Goal: Entertainment & Leisure: Consume media (video, audio)

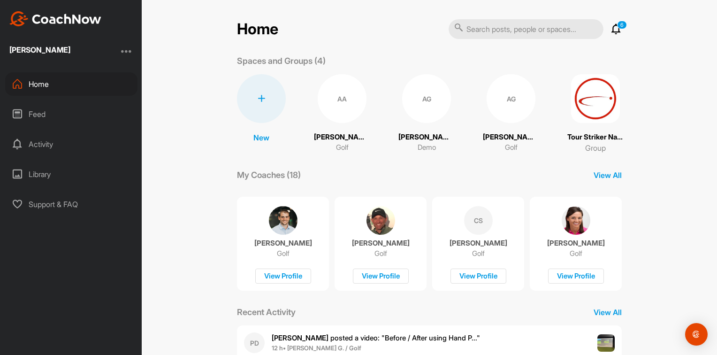
click at [37, 144] on div "Activity" at bounding box center [71, 143] width 132 height 23
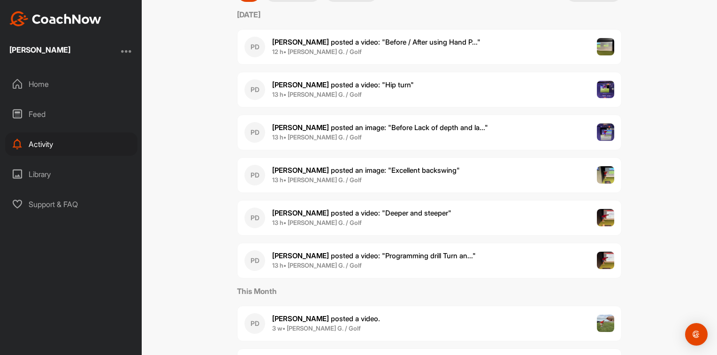
scroll to position [141, 0]
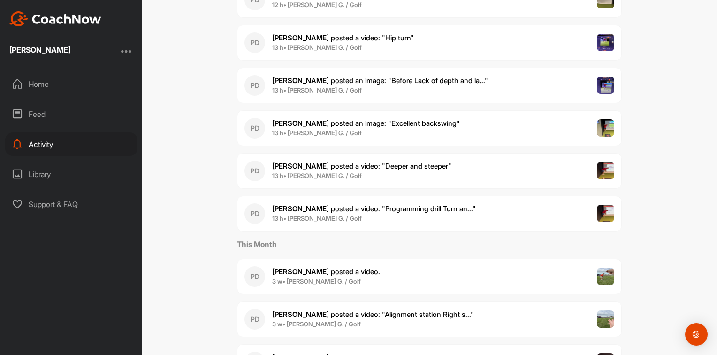
click at [378, 212] on p "Pete D. posted a video : " Programming drill Turn an... "" at bounding box center [374, 209] width 204 height 11
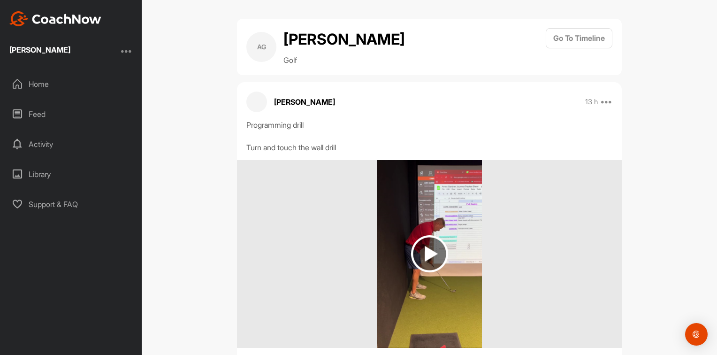
click at [417, 248] on img at bounding box center [429, 253] width 37 height 37
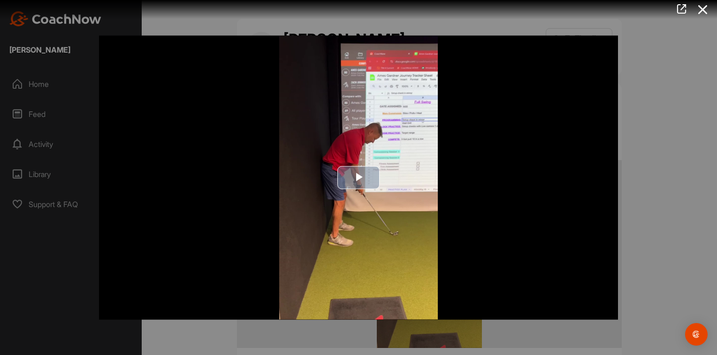
click at [359, 177] on span "Video Player" at bounding box center [359, 177] width 0 height 0
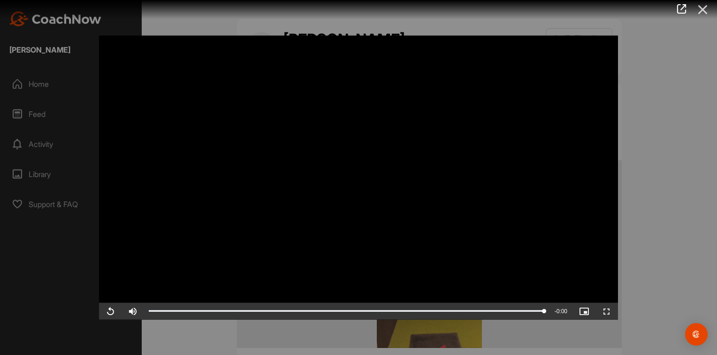
click at [708, 14] on icon at bounding box center [703, 9] width 22 height 17
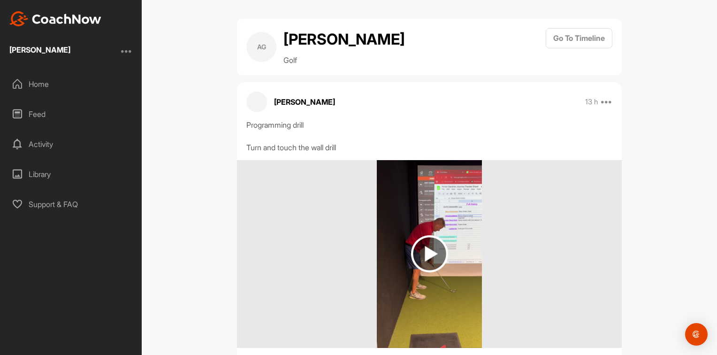
click at [47, 139] on div "Activity" at bounding box center [71, 143] width 132 height 23
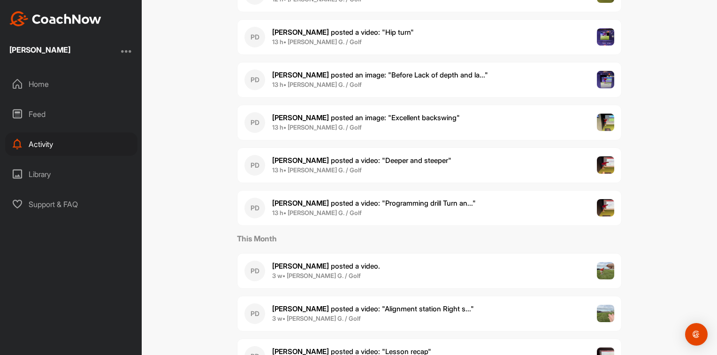
scroll to position [141, 0]
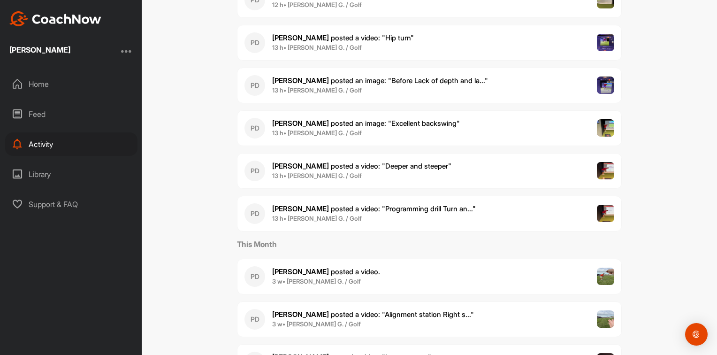
click at [471, 170] on div "PD Pete D. posted a video : " Deeper and steeper " 13 h • Ames G. / Golf" at bounding box center [429, 171] width 385 height 36
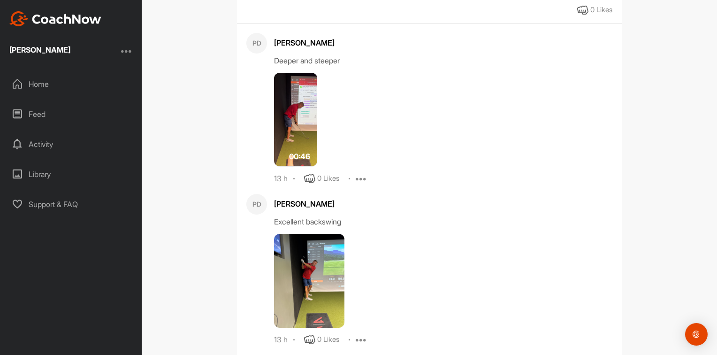
scroll to position [69, 0]
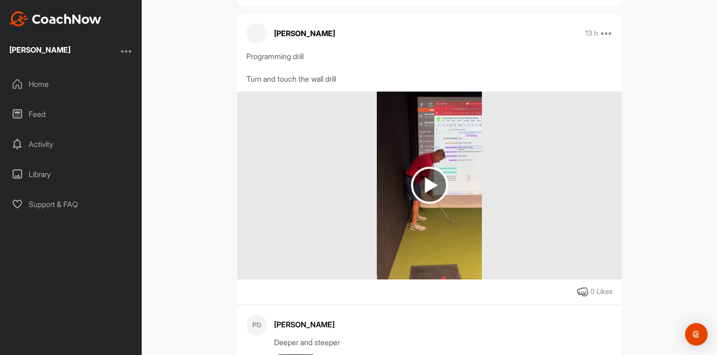
click at [427, 182] on img at bounding box center [429, 185] width 37 height 37
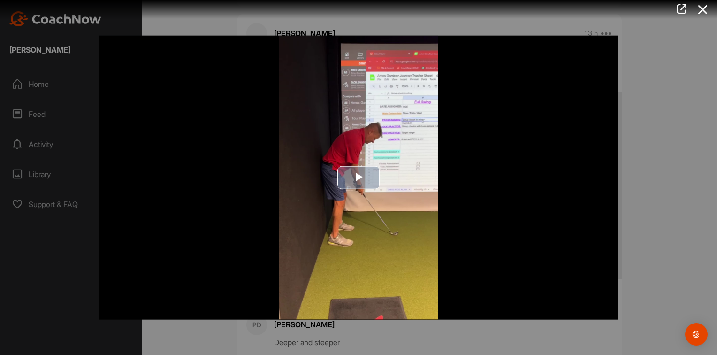
click at [359, 177] on span "Video Player" at bounding box center [359, 177] width 0 height 0
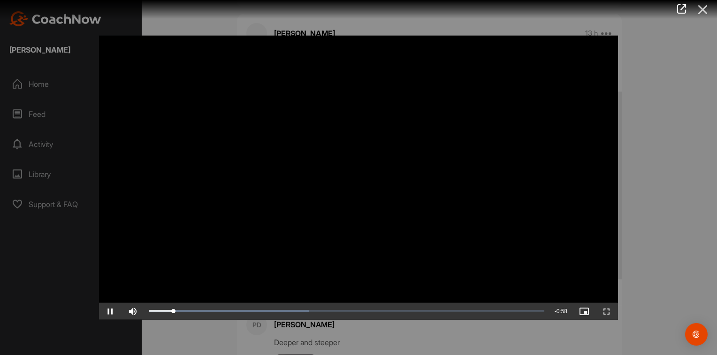
click at [697, 6] on icon at bounding box center [703, 9] width 22 height 17
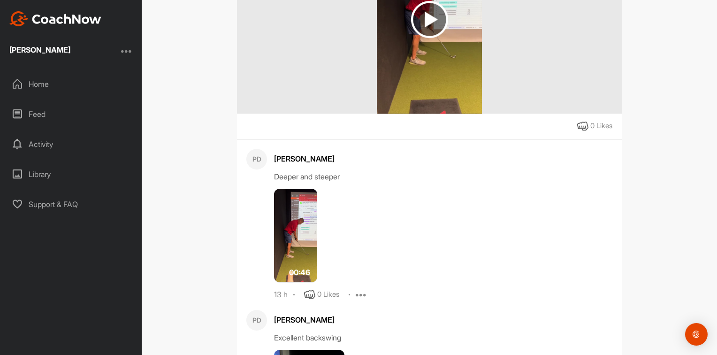
scroll to position [256, 0]
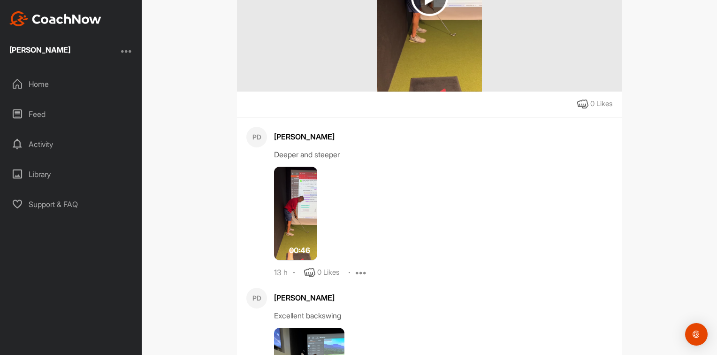
click at [295, 210] on img at bounding box center [295, 214] width 43 height 94
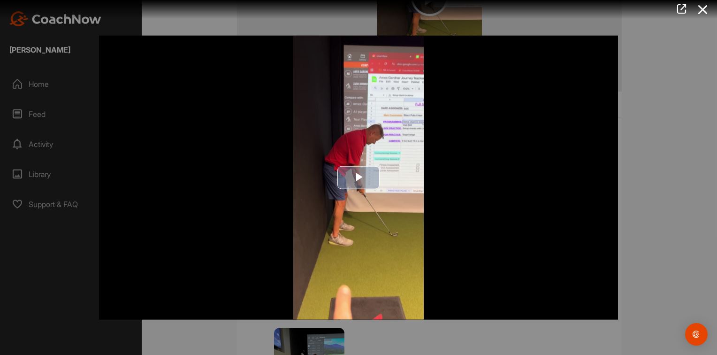
click at [359, 177] on span "Video Player" at bounding box center [359, 177] width 0 height 0
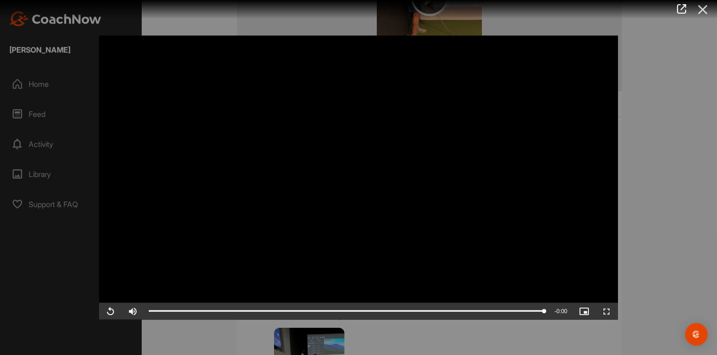
click at [704, 11] on icon at bounding box center [703, 9] width 22 height 17
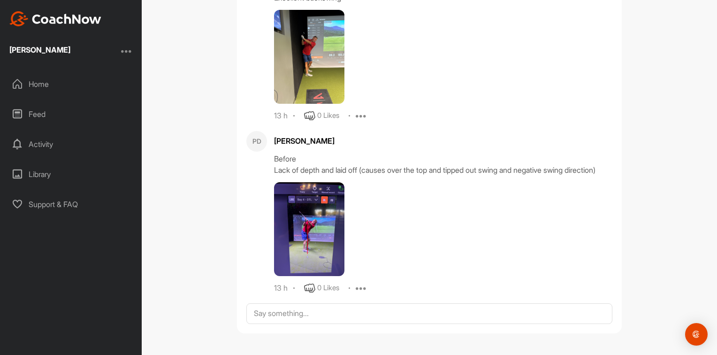
scroll to position [491, 0]
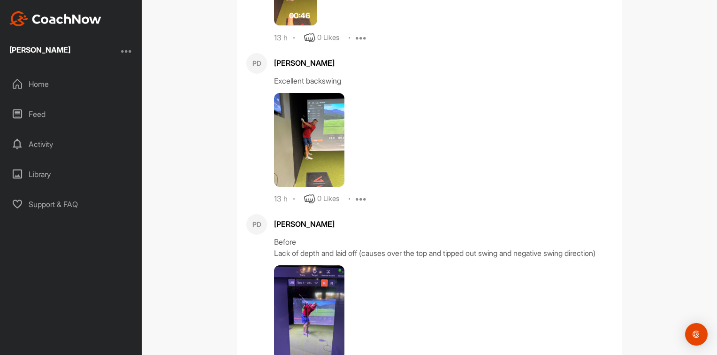
click at [308, 140] on img at bounding box center [309, 140] width 70 height 94
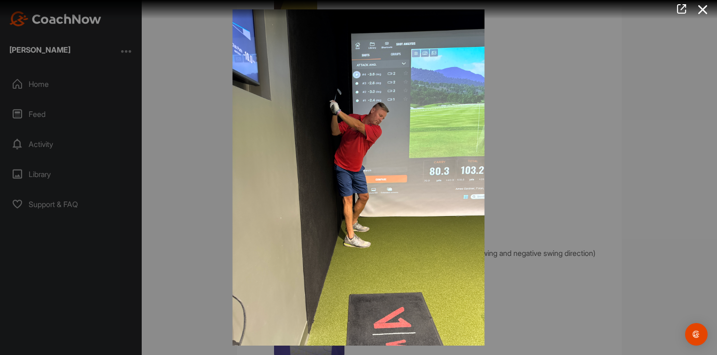
click at [368, 140] on img at bounding box center [358, 177] width 271 height 355
click at [577, 245] on div at bounding box center [358, 177] width 717 height 355
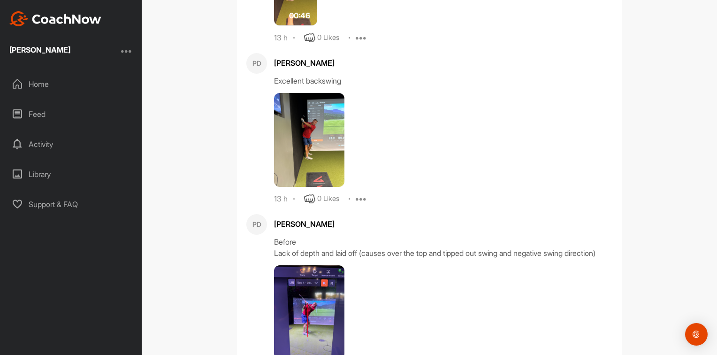
click at [323, 138] on img at bounding box center [309, 140] width 70 height 94
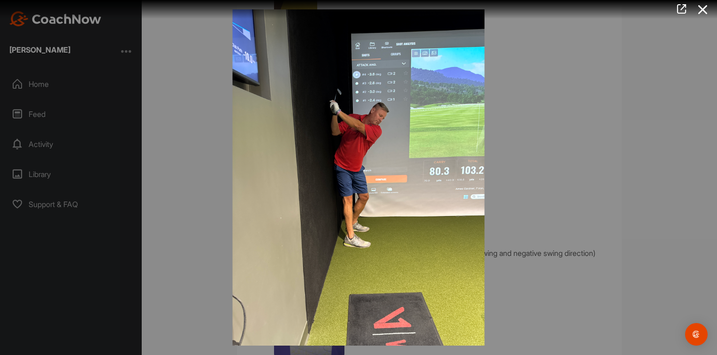
click at [580, 191] on div at bounding box center [358, 177] width 717 height 355
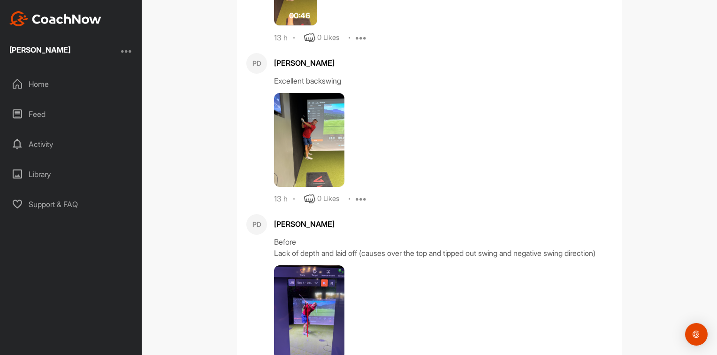
click at [325, 147] on img at bounding box center [309, 140] width 70 height 94
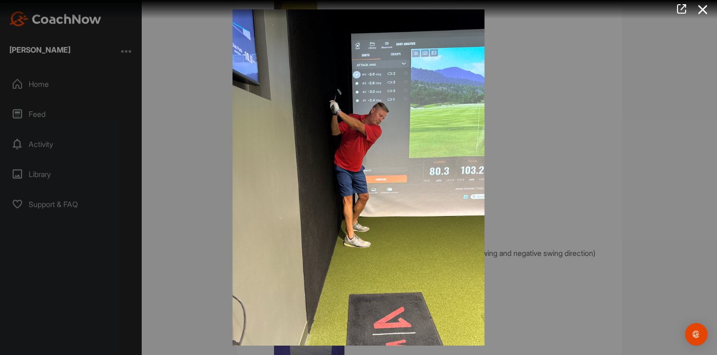
click at [567, 178] on div at bounding box center [358, 177] width 717 height 355
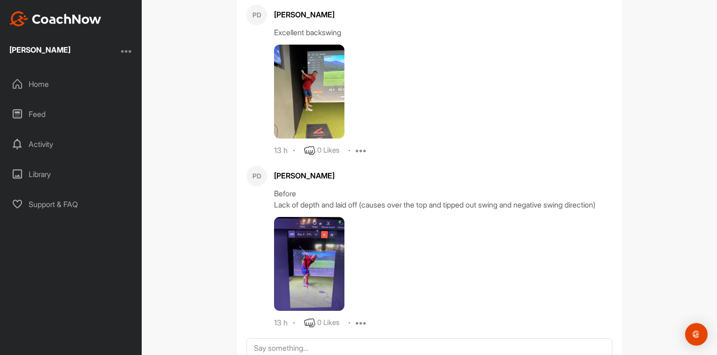
scroll to position [585, 0]
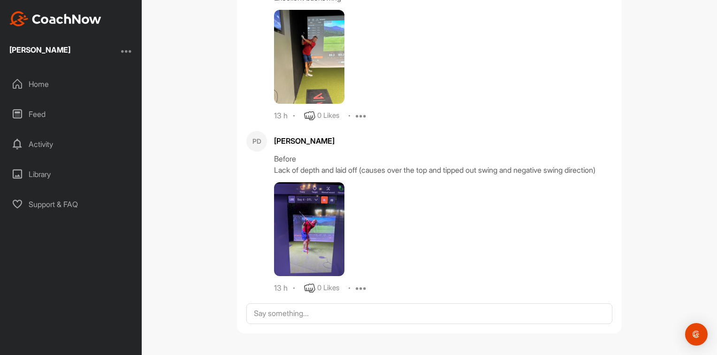
click at [301, 235] on img at bounding box center [309, 229] width 70 height 94
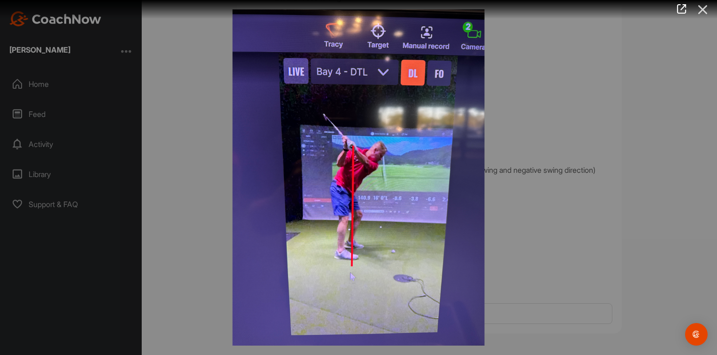
click at [699, 8] on icon at bounding box center [703, 9] width 22 height 17
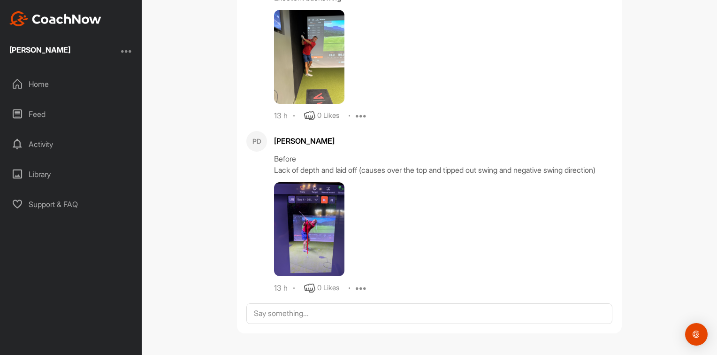
click at [39, 141] on div "Activity" at bounding box center [71, 143] width 132 height 23
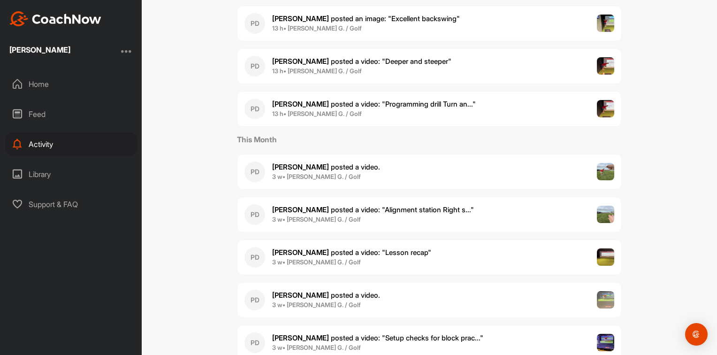
scroll to position [188, 0]
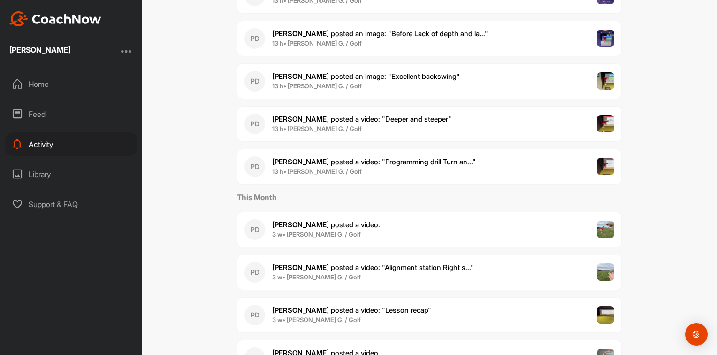
click at [388, 121] on span "Pete D. posted a video : " Deeper and steeper "" at bounding box center [361, 119] width 179 height 9
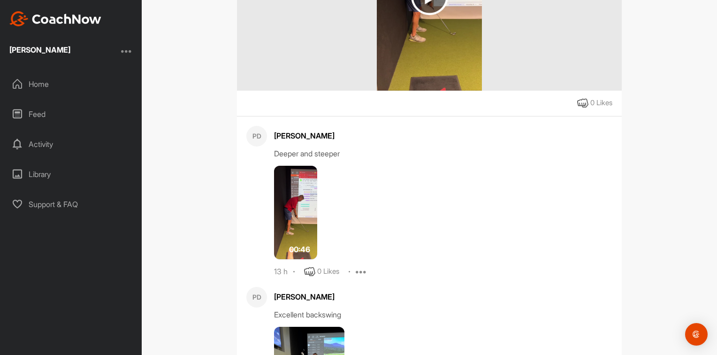
scroll to position [256, 0]
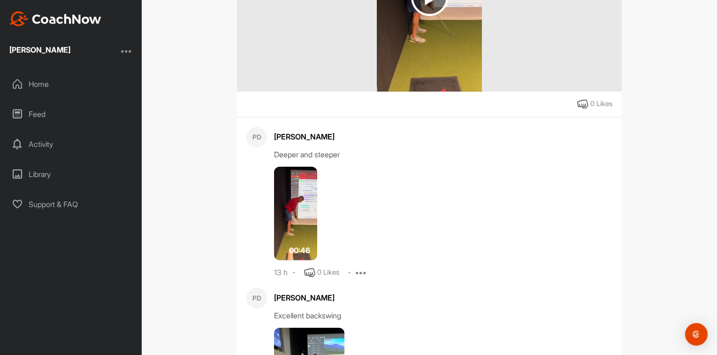
click at [46, 145] on div "Activity" at bounding box center [71, 143] width 132 height 23
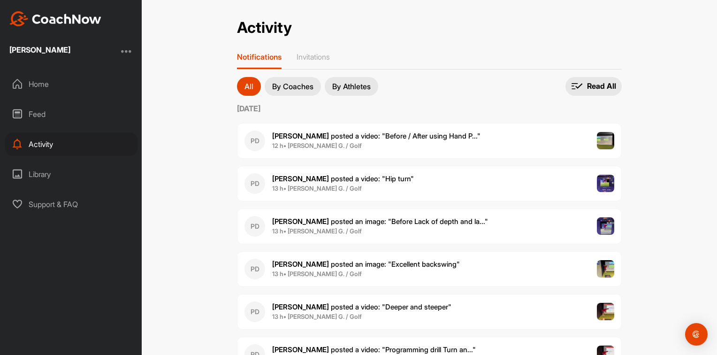
scroll to position [141, 0]
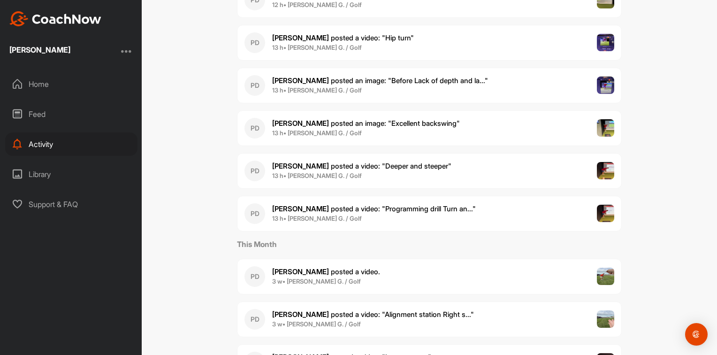
click at [341, 126] on span "Pete D. posted an image : " Excellent backswing "" at bounding box center [366, 123] width 188 height 9
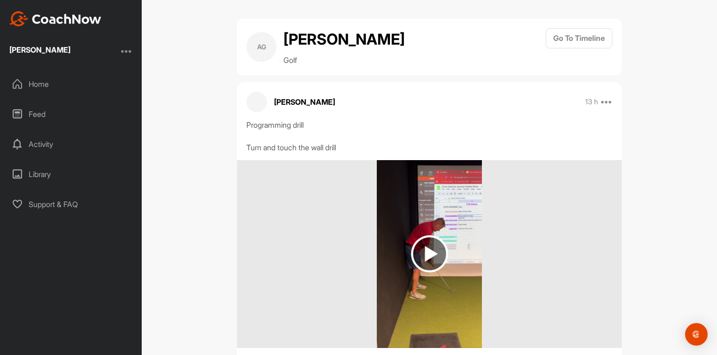
click at [47, 137] on div "Activity" at bounding box center [71, 143] width 132 height 23
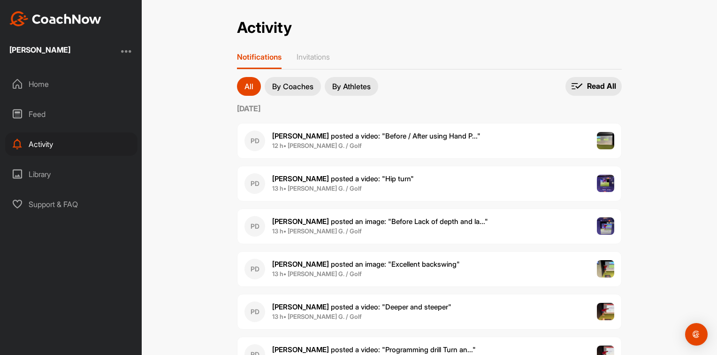
click at [33, 114] on div "Feed" at bounding box center [71, 113] width 132 height 23
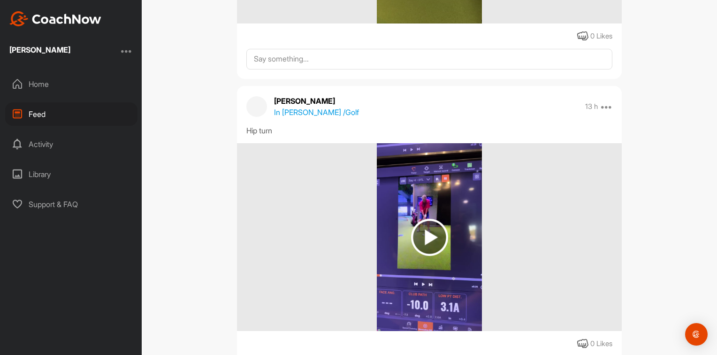
scroll to position [376, 0]
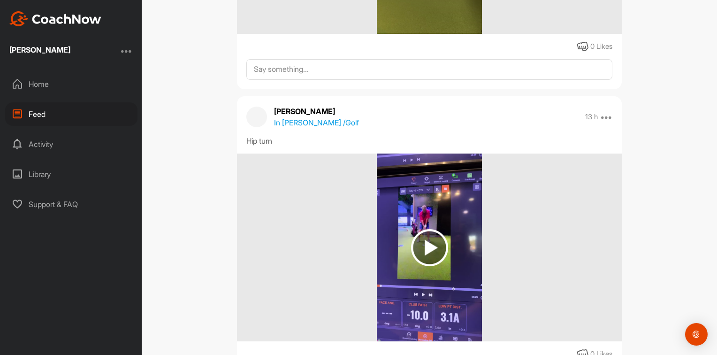
click at [421, 239] on img at bounding box center [429, 247] width 37 height 37
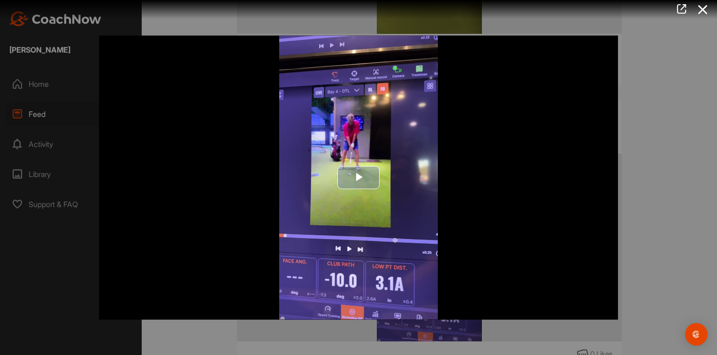
click at [359, 177] on span "Video Player" at bounding box center [359, 177] width 0 height 0
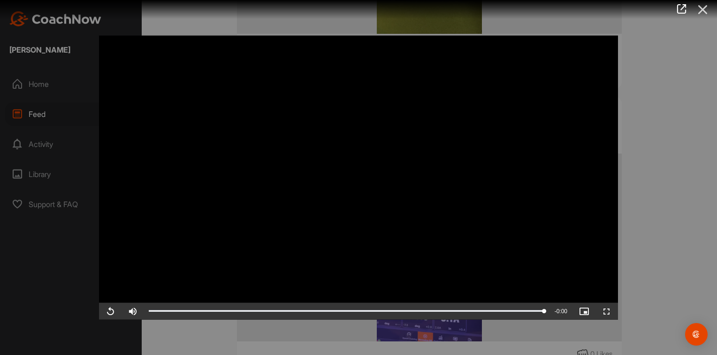
click at [699, 8] on icon at bounding box center [703, 9] width 22 height 17
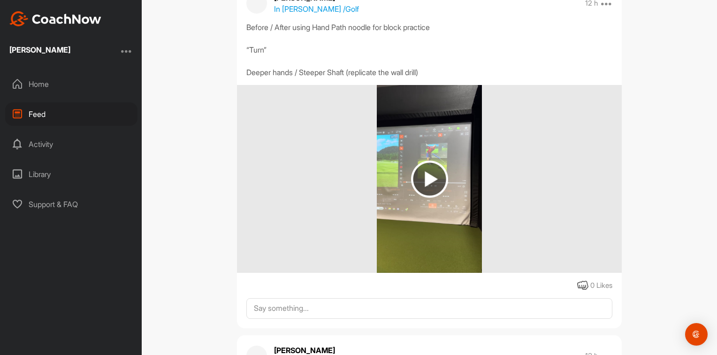
scroll to position [141, 0]
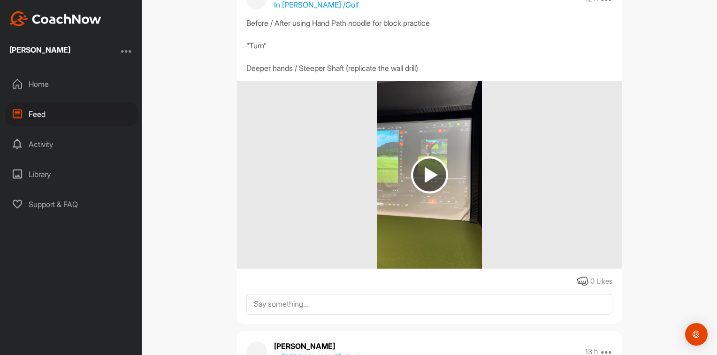
click at [427, 174] on img at bounding box center [429, 174] width 37 height 37
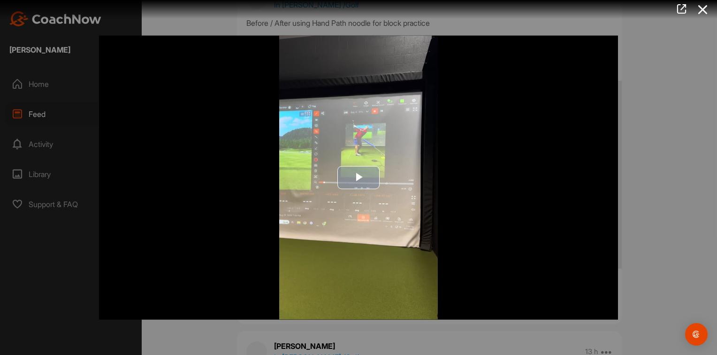
click at [359, 177] on span "Video Player" at bounding box center [359, 177] width 0 height 0
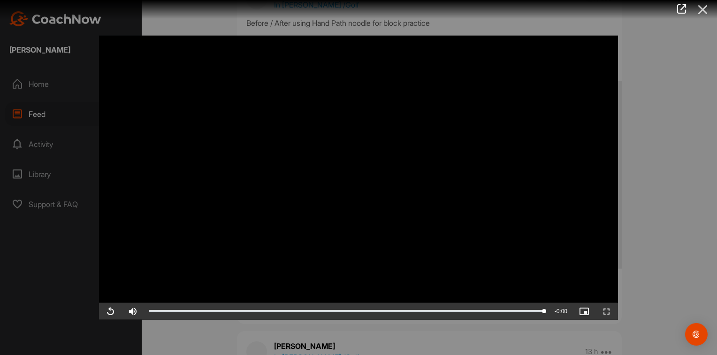
click at [704, 9] on icon at bounding box center [703, 9] width 22 height 17
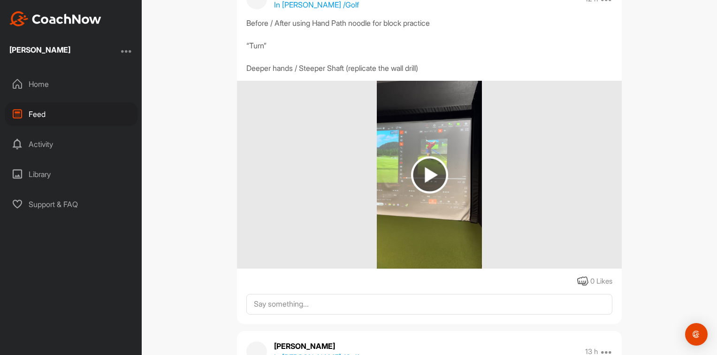
scroll to position [0, 0]
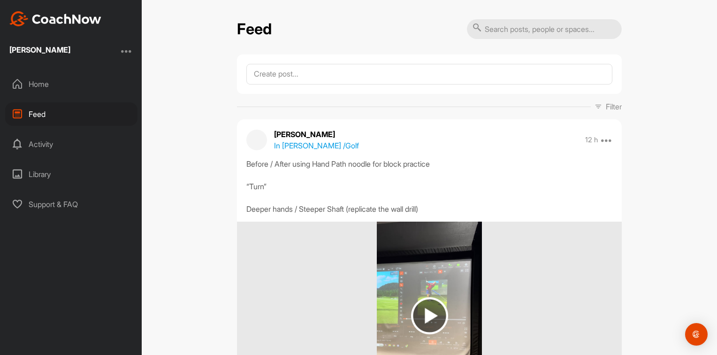
click at [24, 85] on div "Home" at bounding box center [71, 83] width 132 height 23
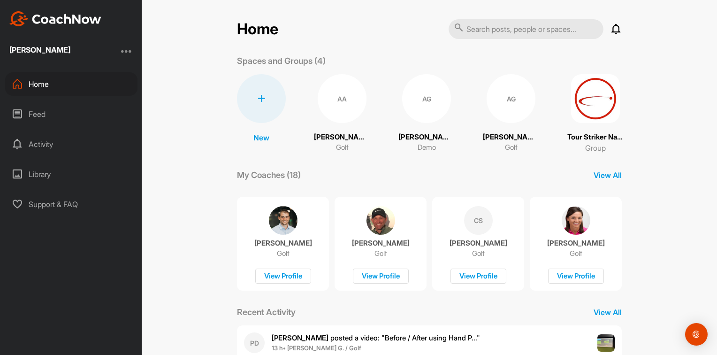
click at [40, 141] on div "Activity" at bounding box center [71, 143] width 132 height 23
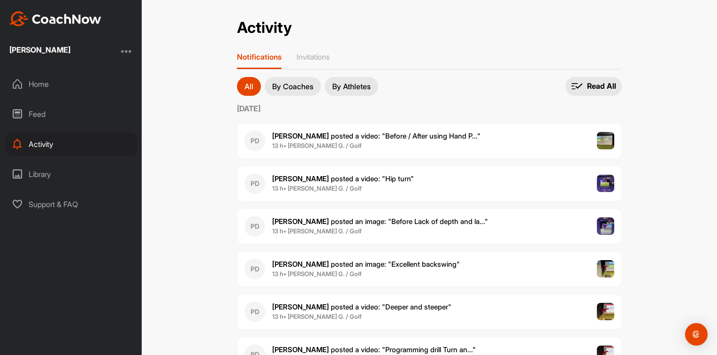
click at [49, 85] on div "Home" at bounding box center [71, 83] width 132 height 23
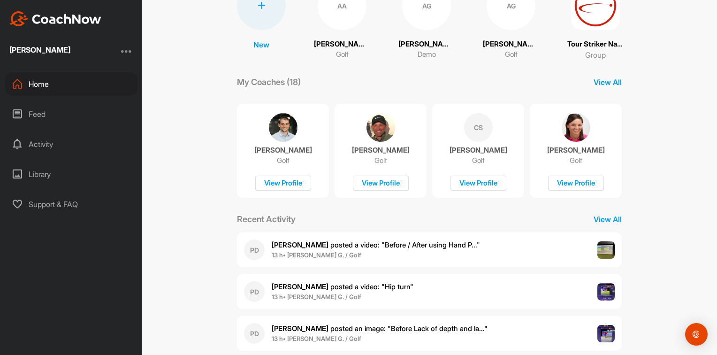
scroll to position [141, 0]
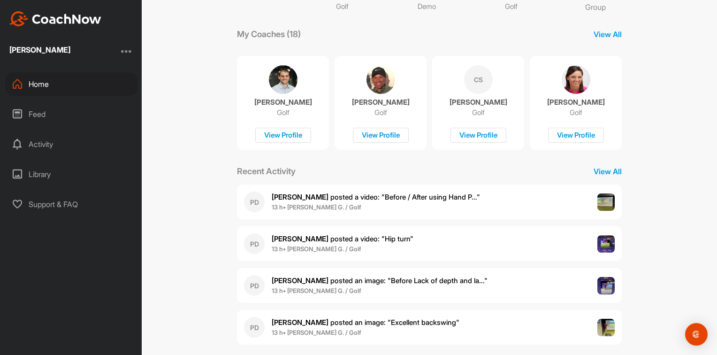
click at [605, 201] on img at bounding box center [607, 202] width 18 height 18
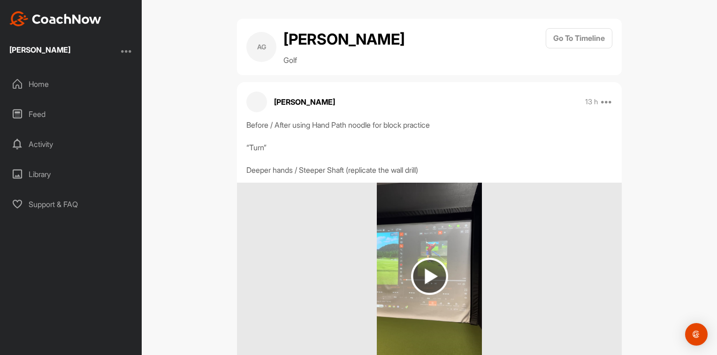
click at [429, 267] on img at bounding box center [429, 276] width 37 height 37
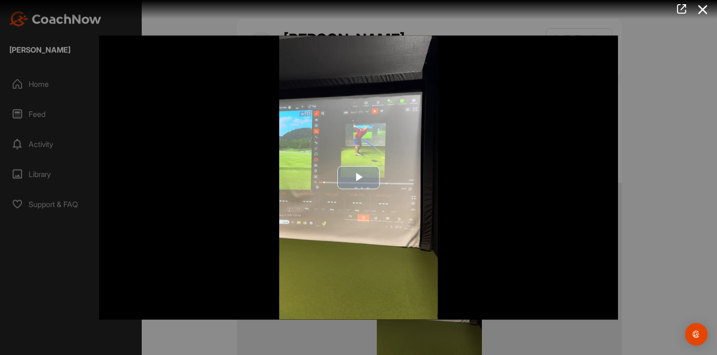
click at [359, 177] on span "Video Player" at bounding box center [359, 177] width 0 height 0
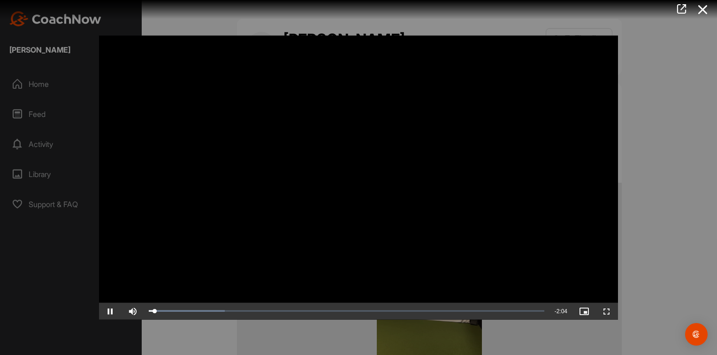
click at [38, 80] on div at bounding box center [358, 177] width 717 height 355
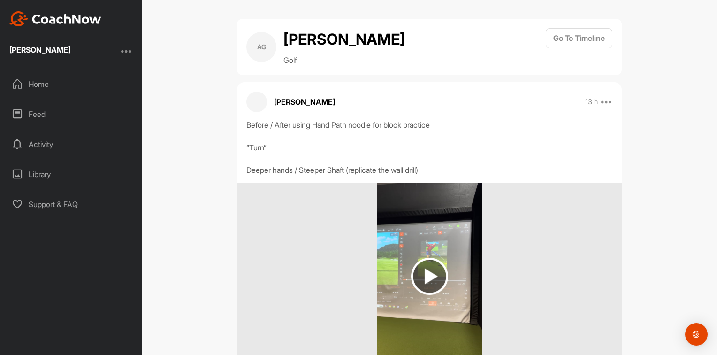
click at [36, 83] on div "Home" at bounding box center [71, 83] width 132 height 23
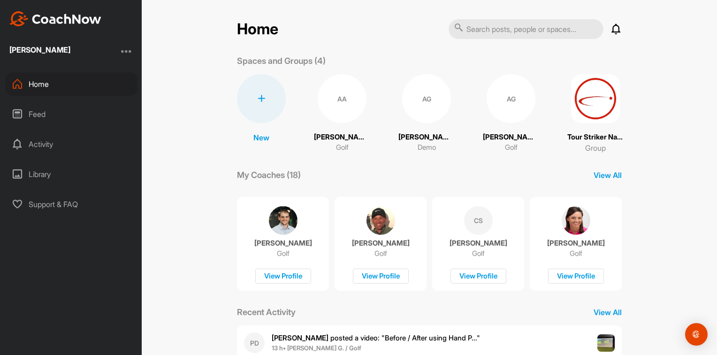
click at [501, 104] on div "AG" at bounding box center [511, 98] width 49 height 49
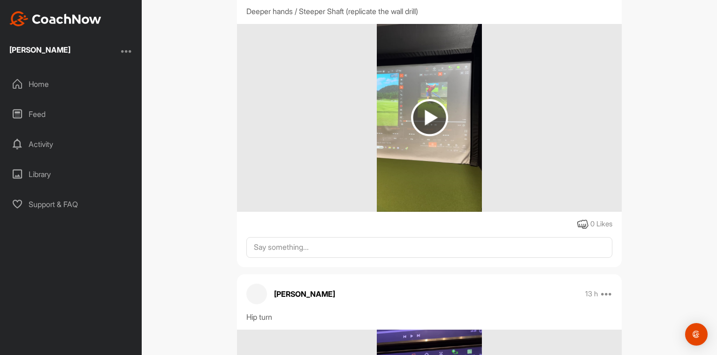
scroll to position [423, 0]
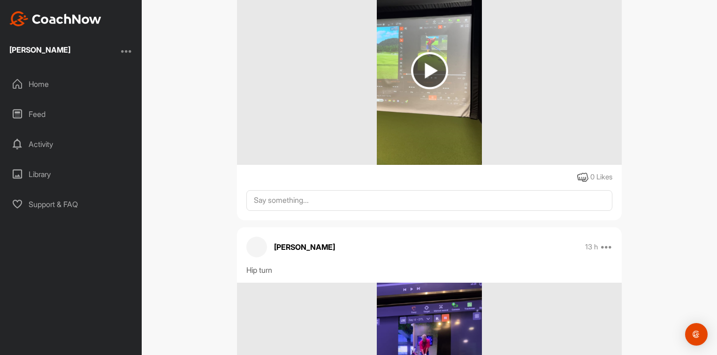
click at [426, 83] on img at bounding box center [429, 70] width 37 height 37
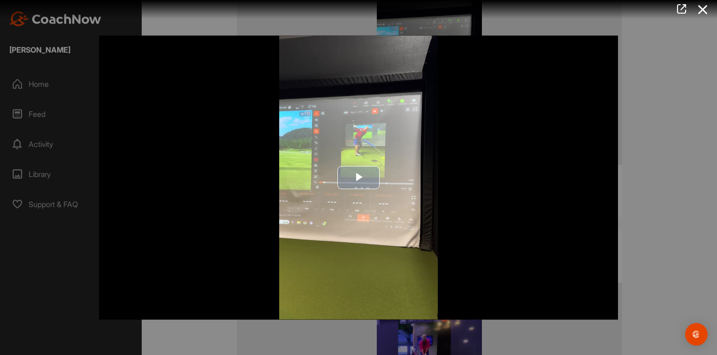
click at [359, 177] on span "Video Player" at bounding box center [359, 177] width 0 height 0
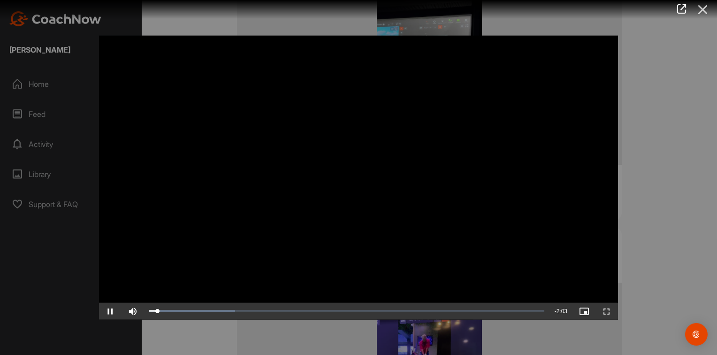
click at [701, 11] on icon at bounding box center [703, 9] width 22 height 17
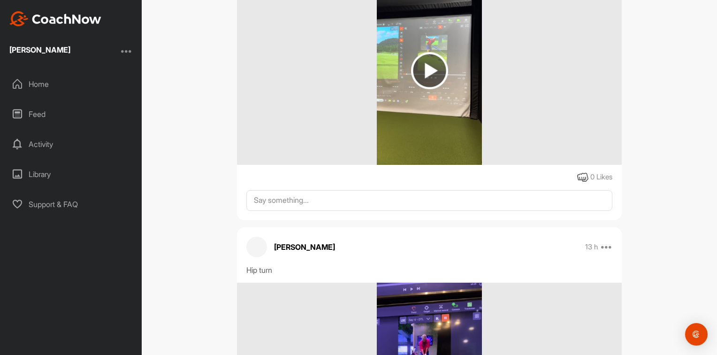
click at [36, 85] on div "Home" at bounding box center [71, 83] width 132 height 23
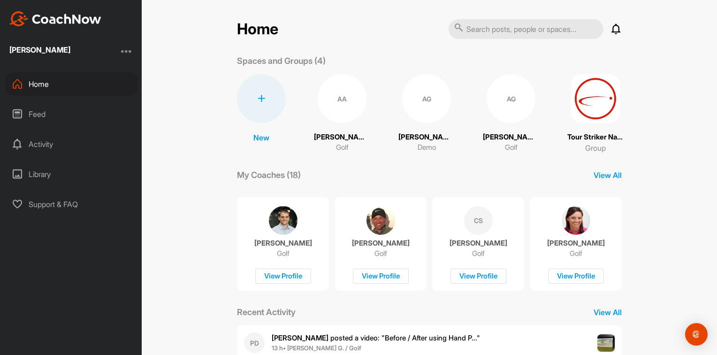
click at [34, 110] on div "Feed" at bounding box center [71, 113] width 132 height 23
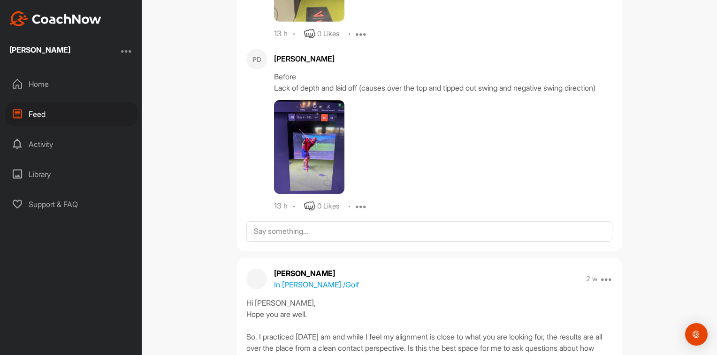
scroll to position [1361, 0]
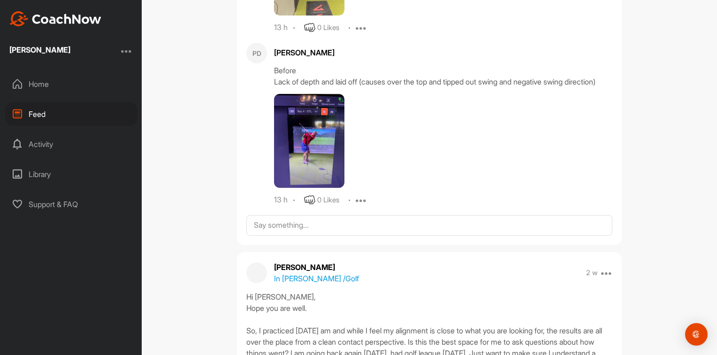
click at [45, 85] on div "Home" at bounding box center [71, 83] width 132 height 23
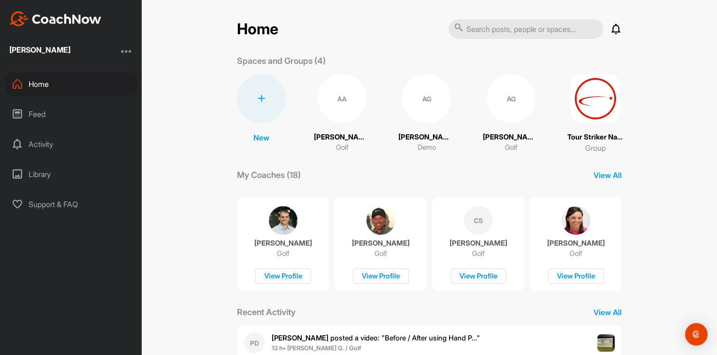
click at [44, 83] on div "Home" at bounding box center [71, 83] width 132 height 23
click at [509, 109] on div "AG" at bounding box center [511, 98] width 49 height 49
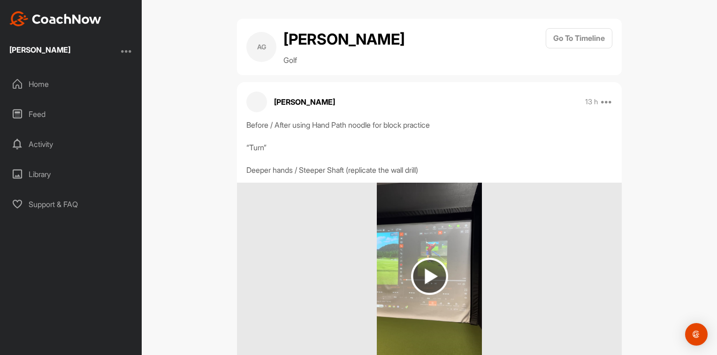
click at [415, 271] on img at bounding box center [429, 276] width 37 height 37
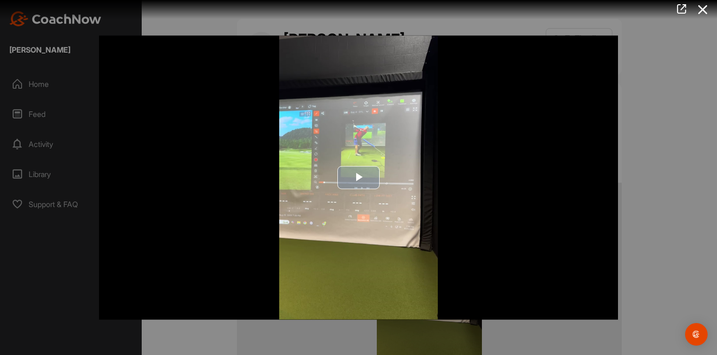
click at [359, 177] on span "Video Player" at bounding box center [359, 177] width 0 height 0
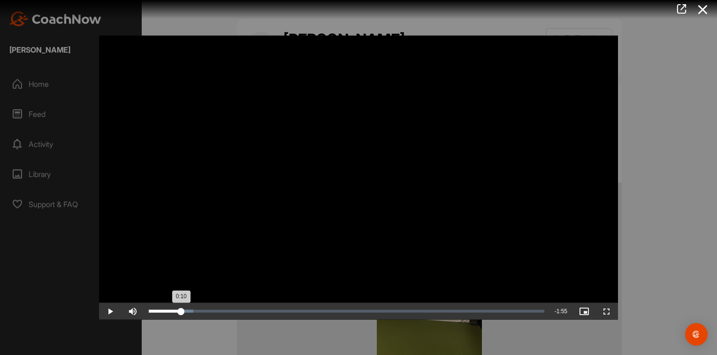
drag, startPoint x: 151, startPoint y: 309, endPoint x: 181, endPoint y: 307, distance: 30.6
click at [181, 309] on div "0:10" at bounding box center [165, 310] width 32 height 3
drag, startPoint x: 209, startPoint y: 305, endPoint x: 401, endPoint y: 320, distance: 192.6
click at [401, 320] on div "Video Player is loading. Play Video Play Skip Backward Skip Forward Mute Curren…" at bounding box center [359, 177] width 538 height 303
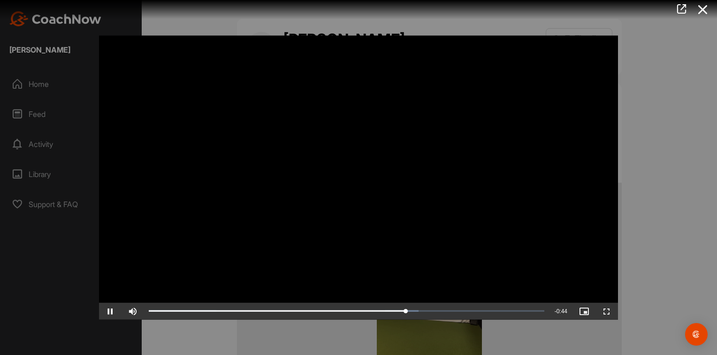
click at [32, 90] on div at bounding box center [358, 177] width 717 height 355
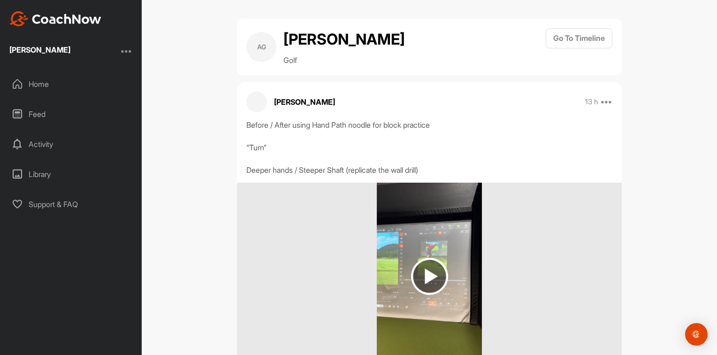
click at [417, 267] on img at bounding box center [429, 276] width 37 height 37
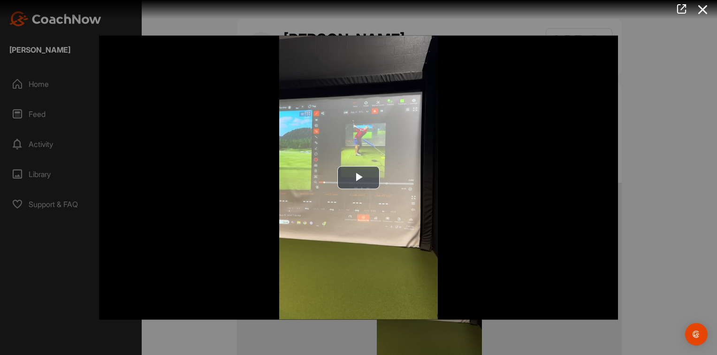
click at [30, 79] on div at bounding box center [358, 177] width 717 height 355
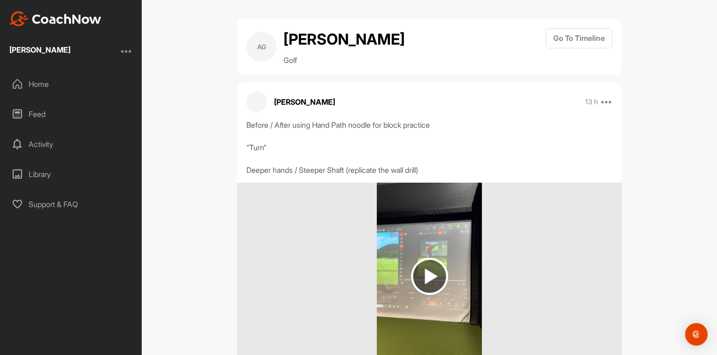
click at [47, 110] on div "Feed" at bounding box center [71, 113] width 132 height 23
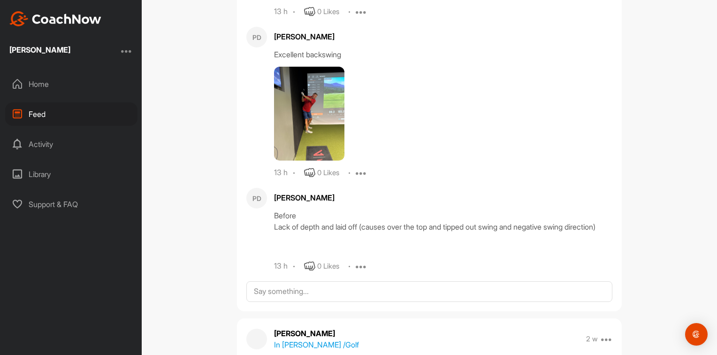
scroll to position [1127, 0]
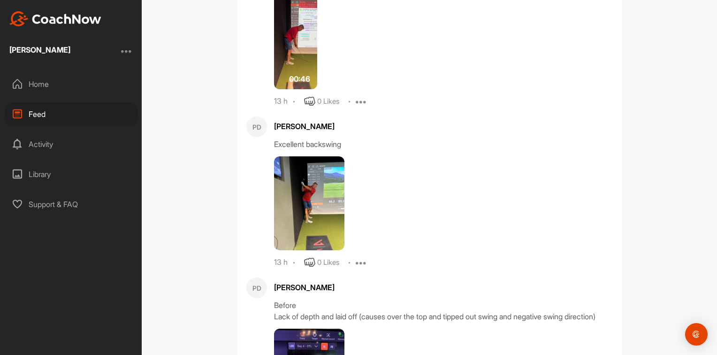
click at [50, 86] on div "Home" at bounding box center [71, 83] width 132 height 23
